Goal: Transaction & Acquisition: Obtain resource

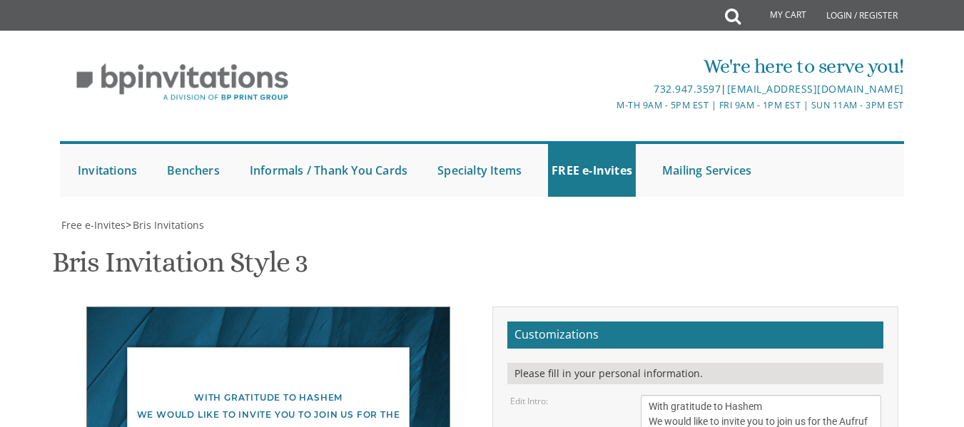
scroll to position [28, 0]
drag, startPoint x: 735, startPoint y: 208, endPoint x: 644, endPoint y: 215, distance: 91.6
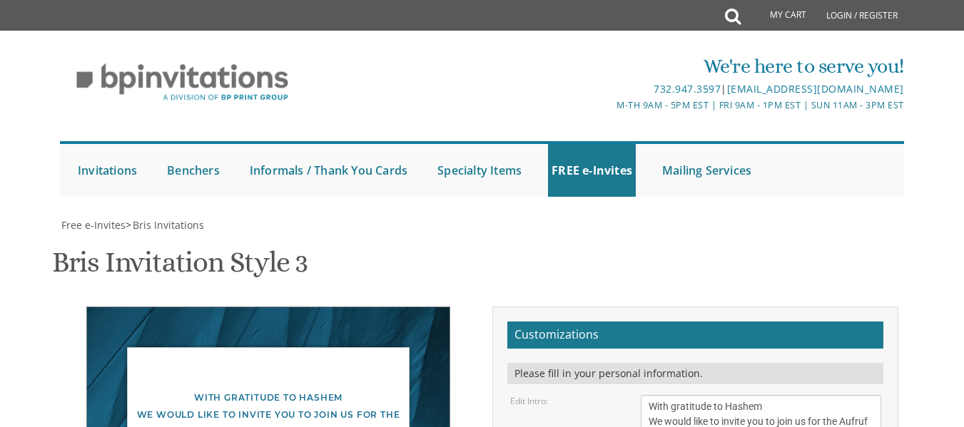
click at [613, 395] on div "Edit Intro: With gratitude to Hashem We would like to inform you of the bris of…" at bounding box center [695, 429] width 392 height 68
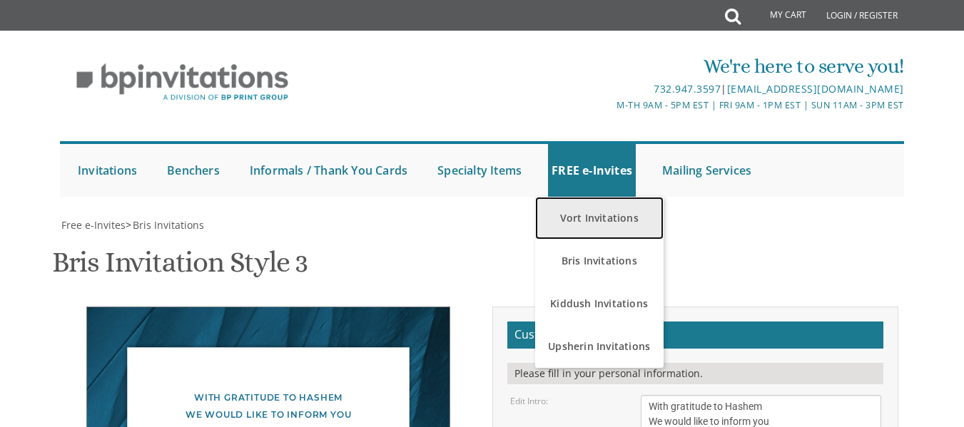
click at [617, 197] on link "Vort Invitations" at bounding box center [599, 218] width 128 height 43
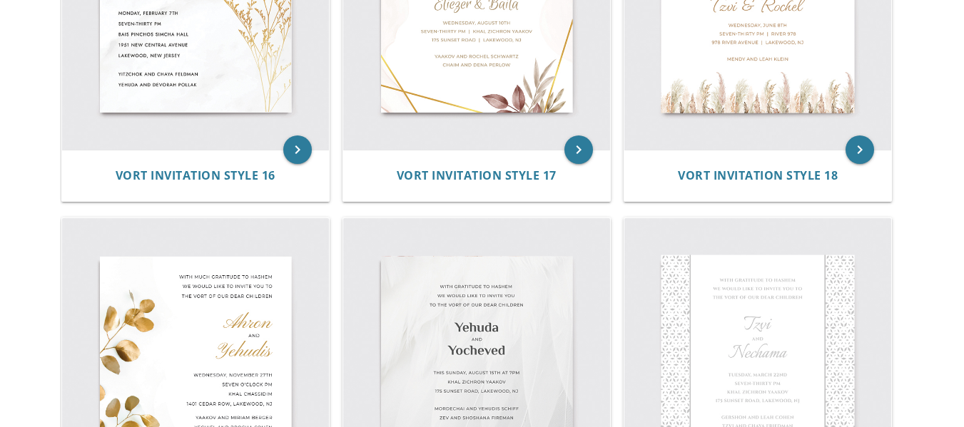
scroll to position [1898, 0]
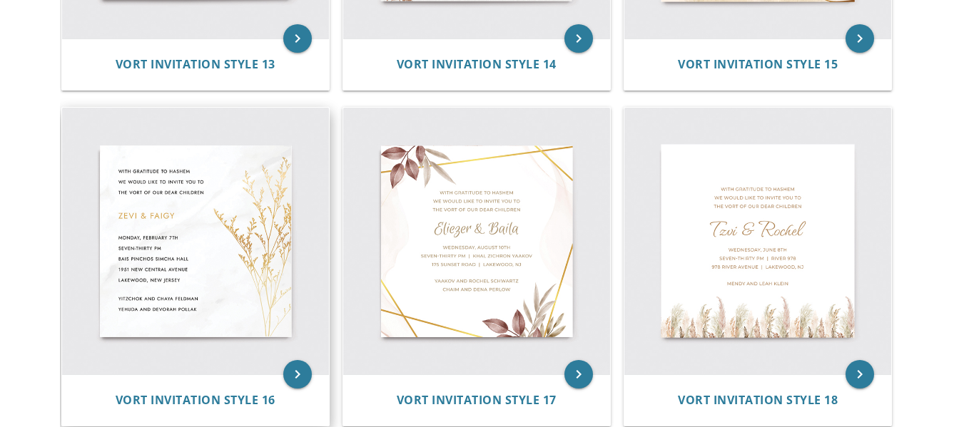
click at [163, 237] on img at bounding box center [195, 241] width 267 height 267
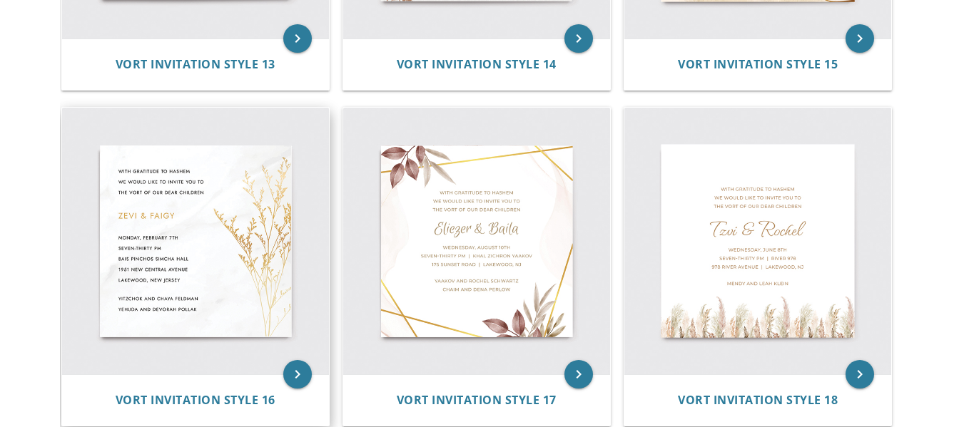
click at [163, 237] on img at bounding box center [195, 241] width 267 height 267
click at [223, 253] on img at bounding box center [195, 241] width 267 height 267
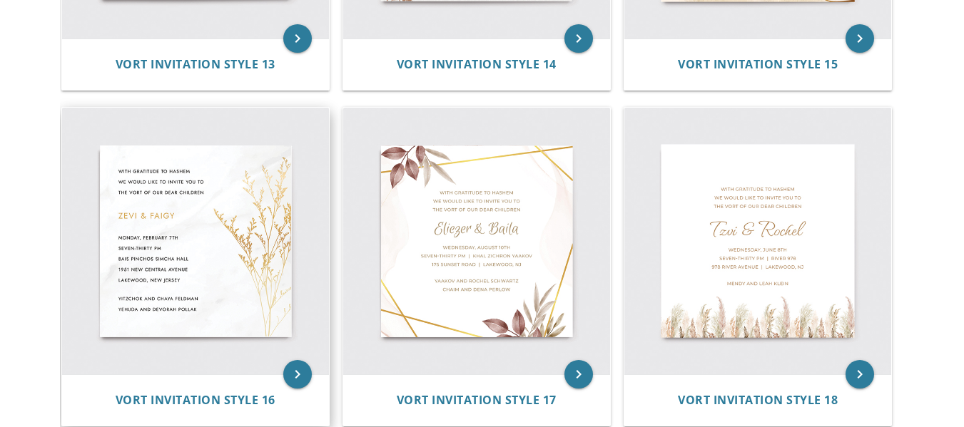
click at [223, 253] on img at bounding box center [195, 241] width 267 height 267
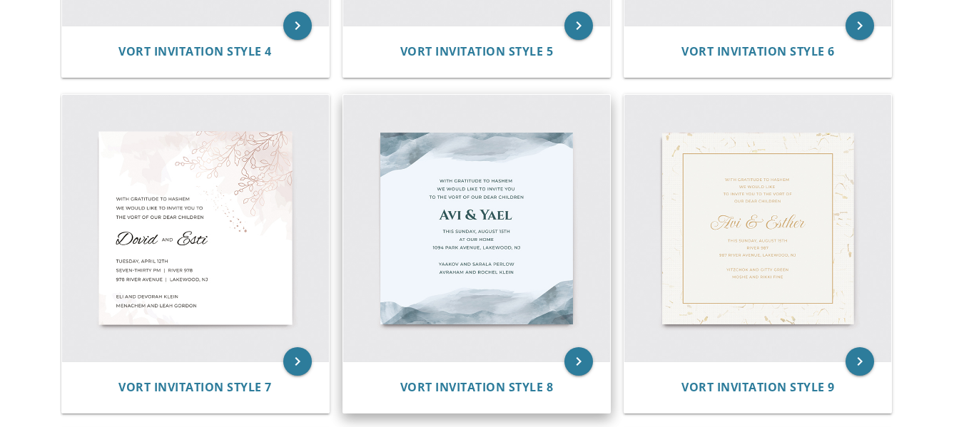
scroll to position [903, 0]
click at [464, 200] on img at bounding box center [476, 229] width 267 height 267
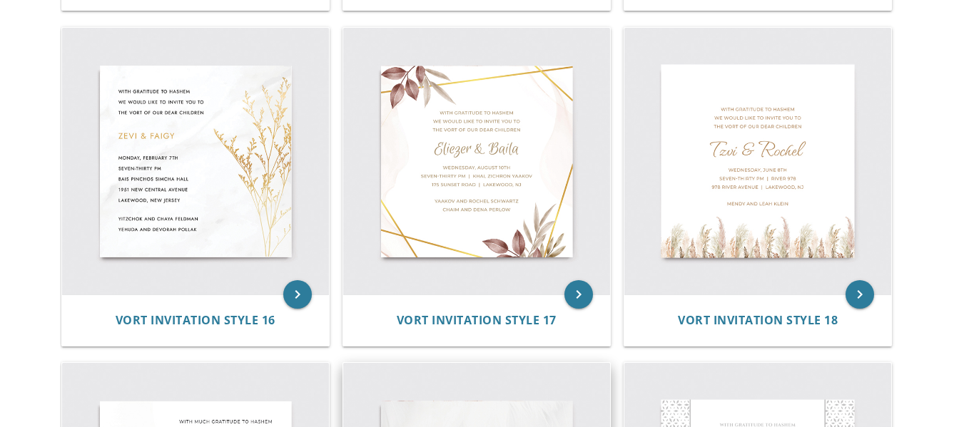
scroll to position [1979, 0]
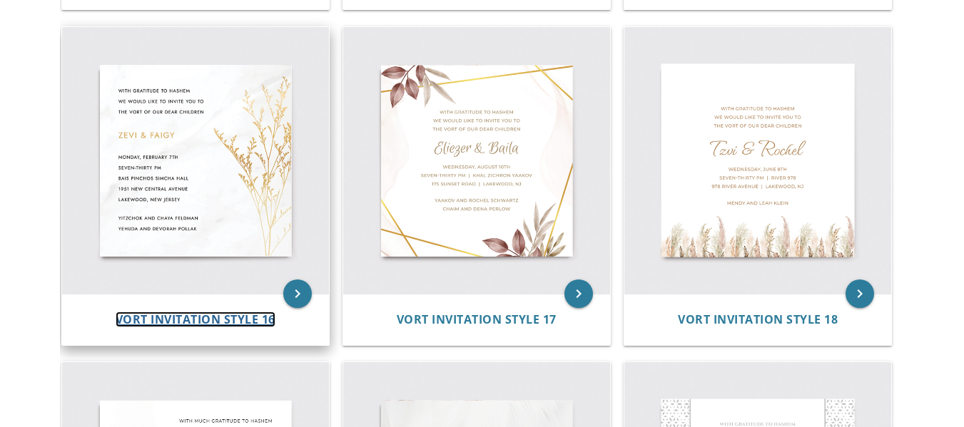
click at [189, 314] on span "Vort Invitation Style 16" at bounding box center [196, 320] width 160 height 16
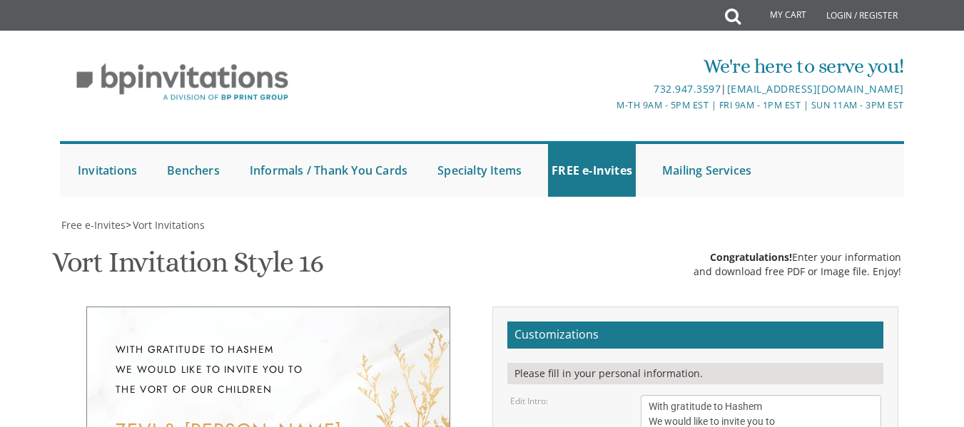
scroll to position [201, 0]
click at [796, 395] on textarea "With gratitude to Hashem We would like to invite you to The vort of our children" at bounding box center [761, 421] width 240 height 53
type textarea "With gratitude to Hashem We would like to invite you to join The vort of our ch…"
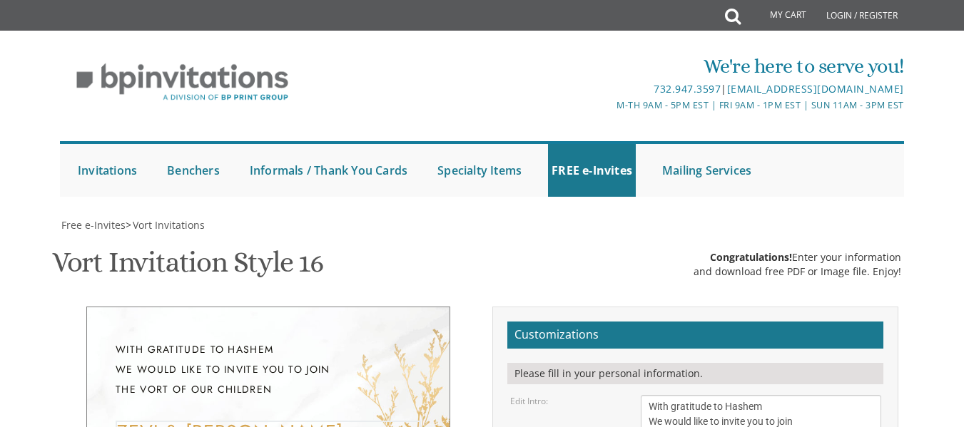
type textarea "Z"
type textarea "[PERSON_NAME]"
type textarea "Y"
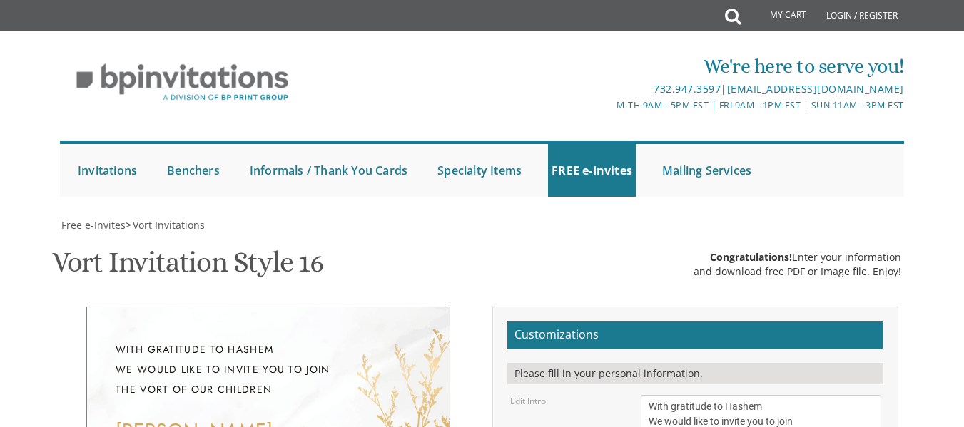
type textarea "[PERSON_NAME] and [PERSON_NAME] RSVP [PERSON_NAME] [PHONE_NUMBER]"
click at [760, 395] on textarea "With gratitude to Hashem We would like to invite you to The vort of our children" at bounding box center [761, 421] width 240 height 53
type textarea "With gratitude to Hashem We would like to invite you to join"
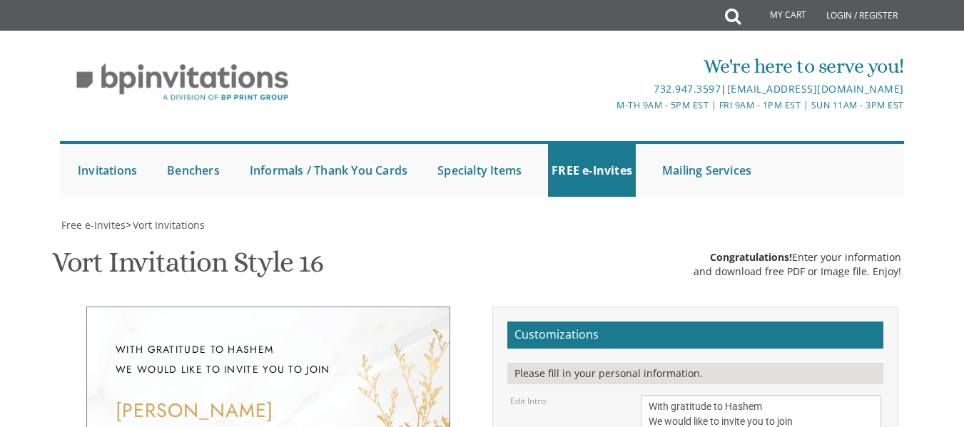
type textarea "M"
type textarea "Shabbos Bereishis"
click at [810, 395] on textarea "With gratitude to Hashem We would like to invite you to The vort of our children" at bounding box center [761, 421] width 240 height 53
click at [662, 395] on textarea "With gratitude to Hashem We would like to invite you to The vort of our children" at bounding box center [761, 421] width 240 height 53
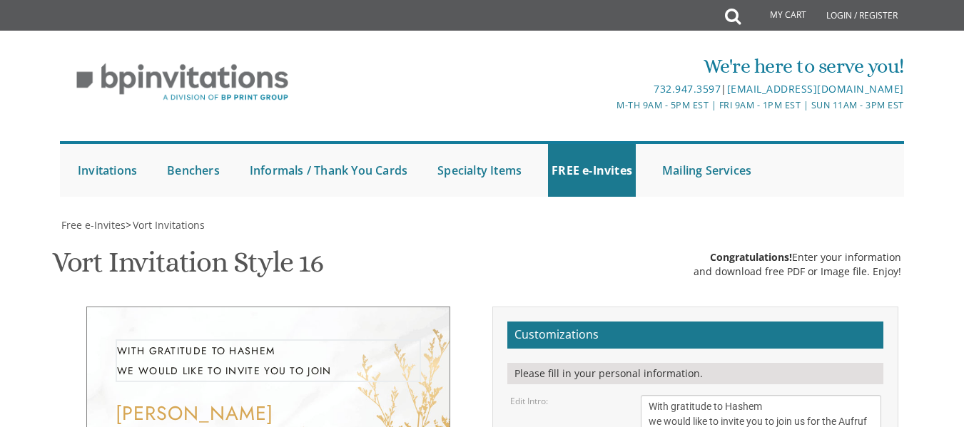
click at [668, 395] on textarea "With gratitude to Hashem We would like to invite you to The vort of our children" at bounding box center [761, 421] width 240 height 53
click at [769, 395] on textarea "With gratitude to Hashem We would like to invite you to The vort of our children" at bounding box center [761, 421] width 240 height 53
click at [646, 395] on textarea "With gratitude to Hashem We would like to invite you to The vort of our children" at bounding box center [761, 421] width 240 height 53
click at [780, 395] on textarea "With gratitude to Hashem We would like to invite you to The vort of our children" at bounding box center [761, 421] width 240 height 53
type textarea "With gratitude to Hashem we would like to invite you to join us for the Aufruf …"
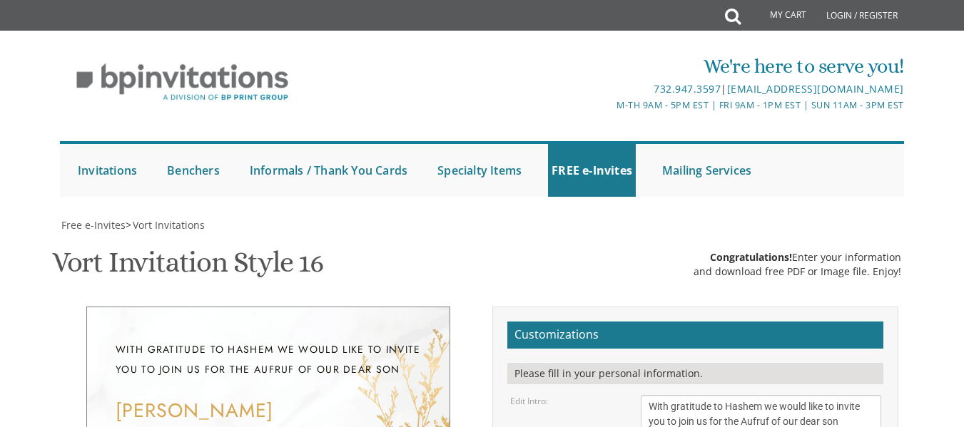
drag, startPoint x: 688, startPoint y: 265, endPoint x: 646, endPoint y: 262, distance: 42.2
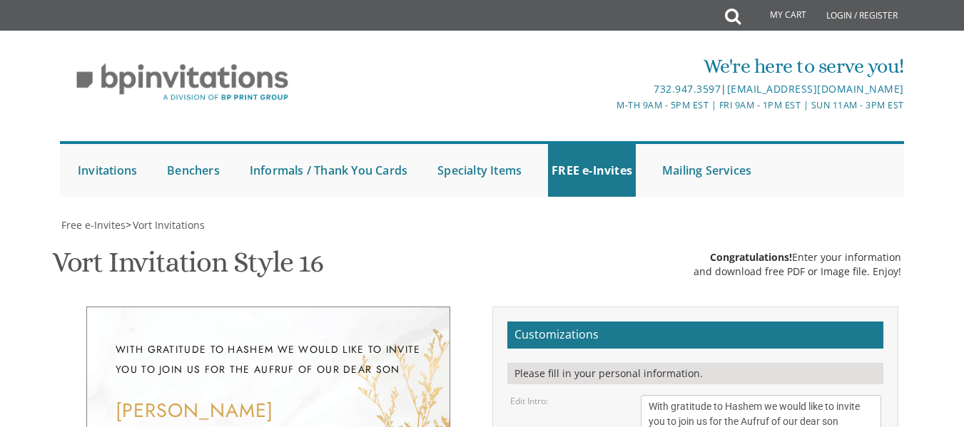
scroll to position [282, 0]
drag, startPoint x: 253, startPoint y: 210, endPoint x: 116, endPoint y: 209, distance: 137.7
drag, startPoint x: 755, startPoint y: 269, endPoint x: 648, endPoint y: 301, distance: 111.0
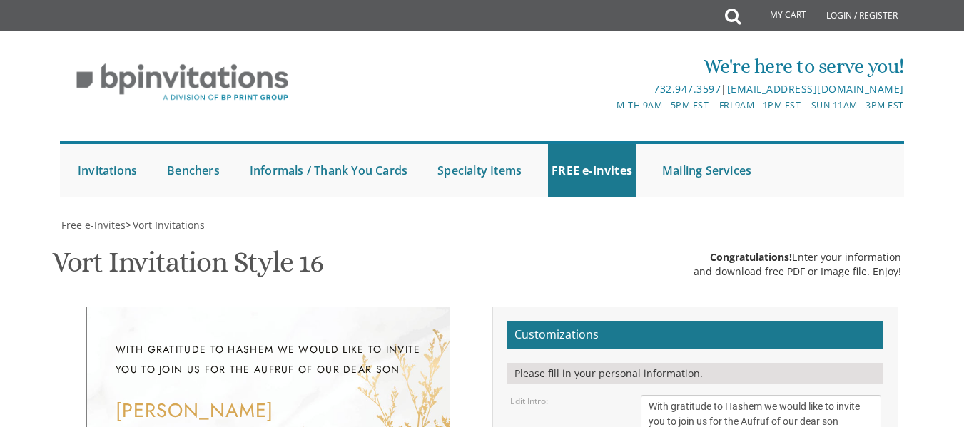
type textarea "Shabbos Parshas Bereishis [DATE]-[DATE] Toameha at our home 2-4PM [STREET_ADDRE…"
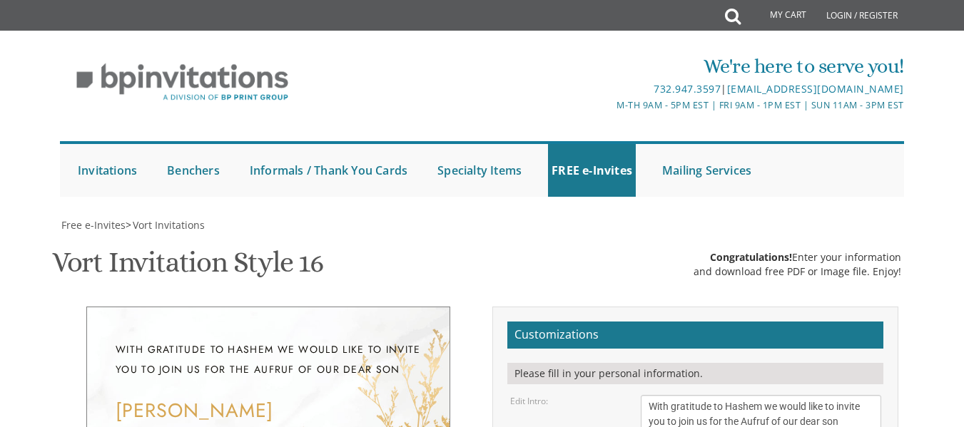
scroll to position [628, 0]
type input "[EMAIL_ADDRESS][DOMAIN_NAME]"
